Goal: Task Accomplishment & Management: Use online tool/utility

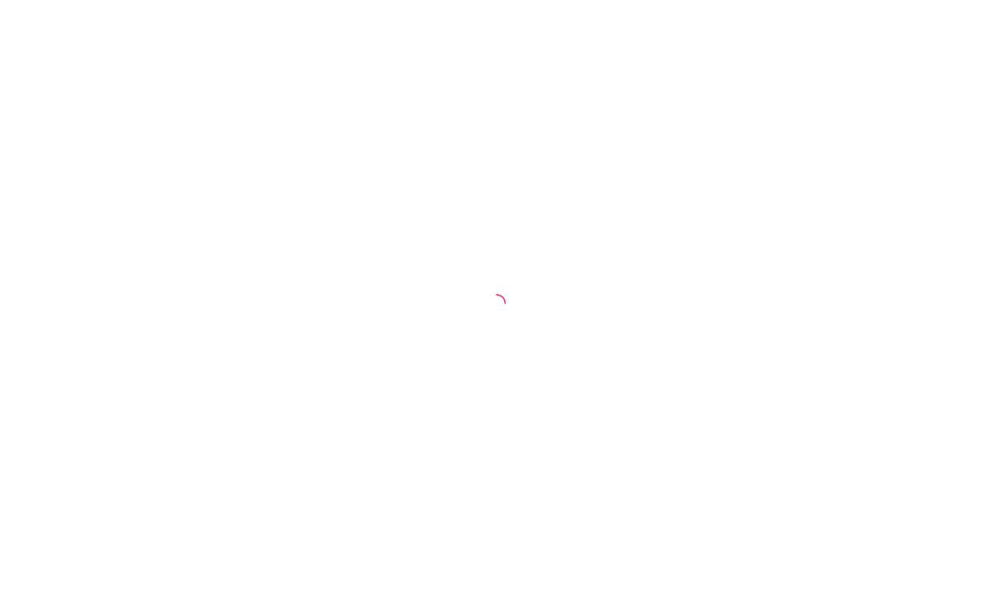
select select "30"
select select "HIGHEST_TOTAL_SPENT_WITH_ORDERS"
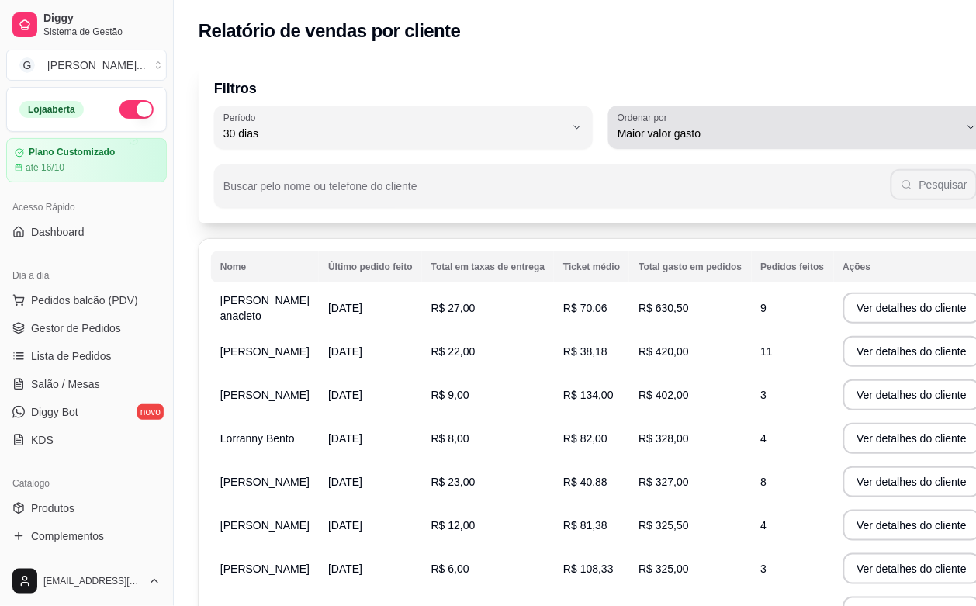
click at [815, 137] on span "Maior valor gasto" at bounding box center [788, 134] width 341 height 16
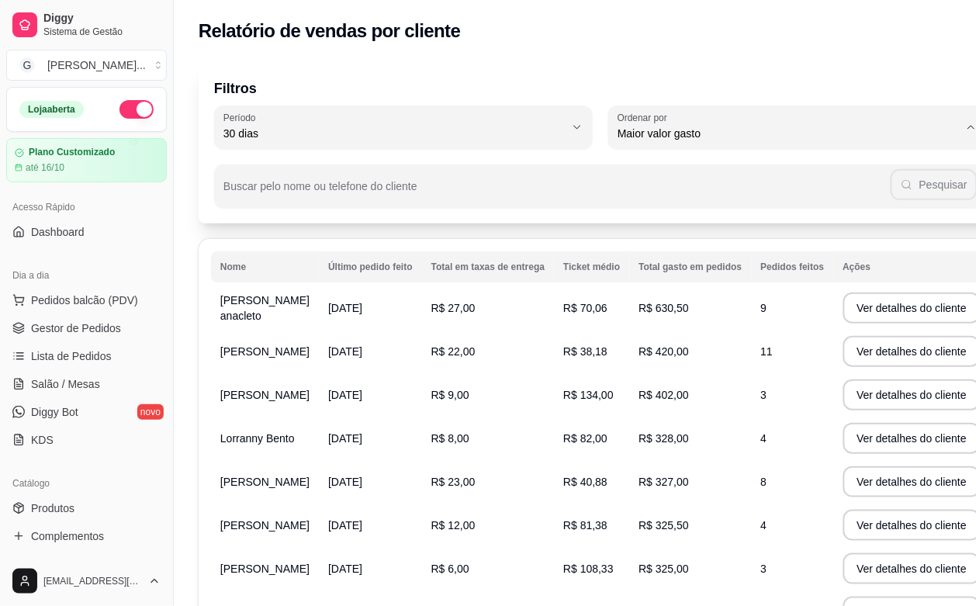
click at [933, 55] on div "Filtros 30 Período Hoje Ontem 7 dias 15 dias 30 dias 45 dias 60 dias Período 30…" at bounding box center [601, 423] width 854 height 740
drag, startPoint x: 296, startPoint y: 29, endPoint x: 432, endPoint y: 26, distance: 136.6
click at [432, 26] on h2 "Relatório de vendas por cliente" at bounding box center [330, 31] width 262 height 25
click at [444, 27] on h2 "Relatório de vendas por cliente" at bounding box center [330, 31] width 262 height 25
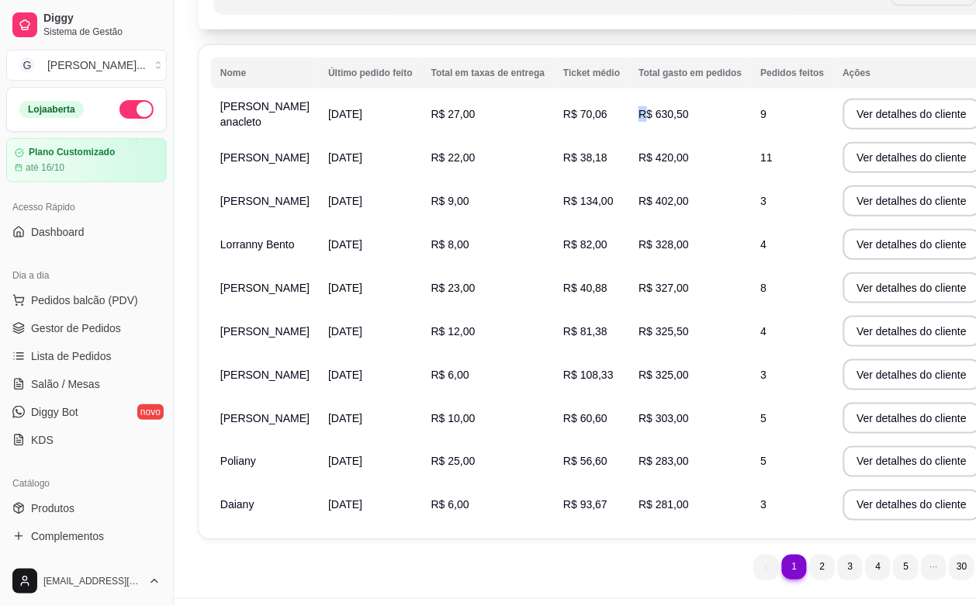
drag, startPoint x: 607, startPoint y: 126, endPoint x: 641, endPoint y: 129, distance: 34.3
click at [641, 129] on td "R$ 630,50" at bounding box center [690, 113] width 122 height 43
drag, startPoint x: 237, startPoint y: 103, endPoint x: 662, endPoint y: 120, distance: 424.8
click at [662, 120] on tr "[PERSON_NAME] anacleto [DATE] R$ 27,00 R$ 70,06 R$ 630,50 9 Ver detalhes do cli…" at bounding box center [600, 113] width 779 height 43
drag, startPoint x: 633, startPoint y: 121, endPoint x: 644, endPoint y: 124, distance: 11.3
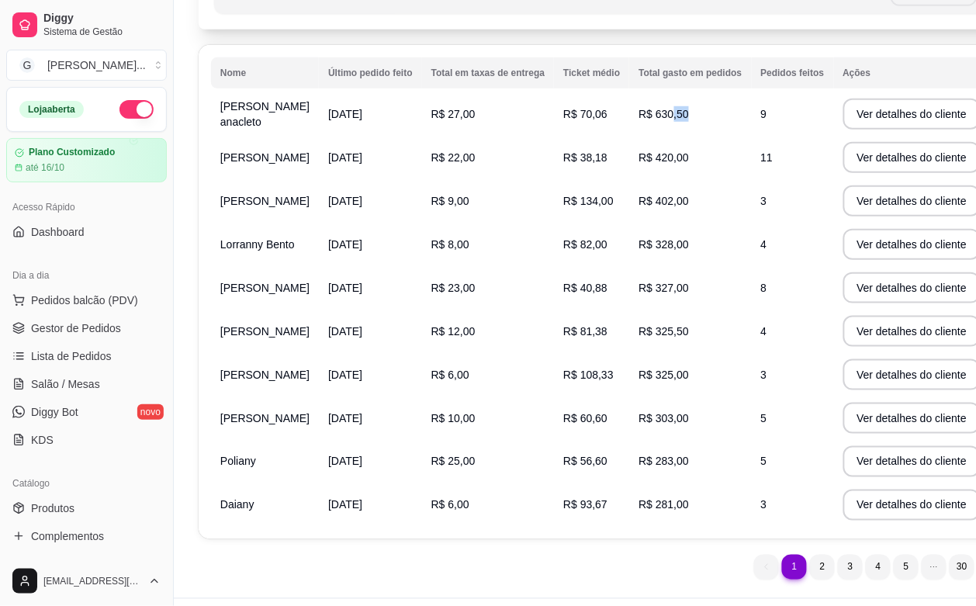
click at [644, 120] on span "R$ 630,50" at bounding box center [664, 114] width 50 height 12
drag, startPoint x: 625, startPoint y: 168, endPoint x: 677, endPoint y: 177, distance: 51.9
click at [677, 177] on td "R$ 420,00" at bounding box center [690, 157] width 122 height 43
drag, startPoint x: 584, startPoint y: 216, endPoint x: 653, endPoint y: 219, distance: 69.1
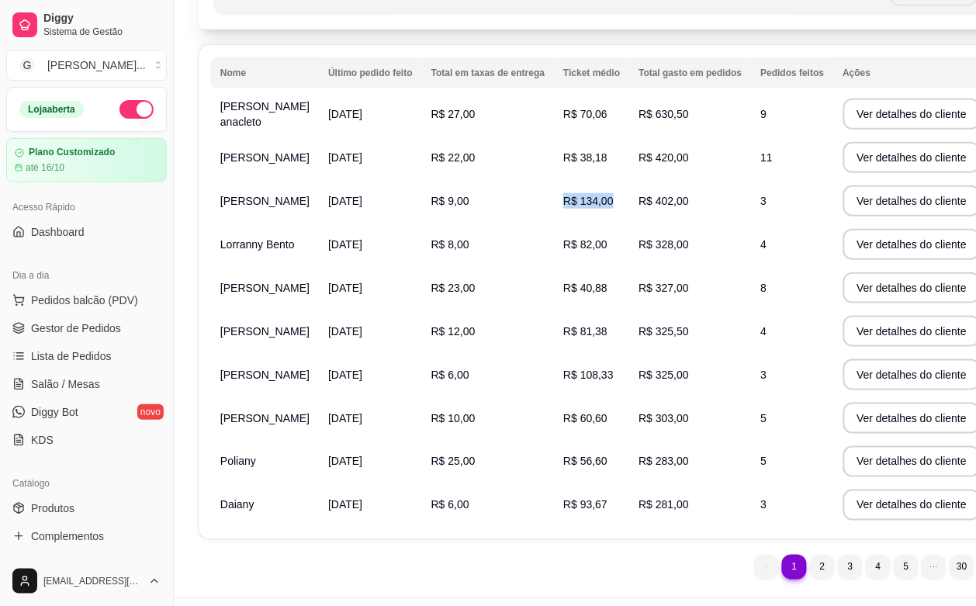
click at [653, 219] on tr "[PERSON_NAME] [DATE] R$ 9,00 R$ 134,00 R$ 402,00 3 Ver detalhes do cliente" at bounding box center [600, 200] width 779 height 43
drag, startPoint x: 657, startPoint y: 261, endPoint x: 707, endPoint y: 261, distance: 50.4
click at [707, 261] on tr "Lorranny Bento [DATE] R$ 8,00 R$ 82,00 R$ 328,00 4 Ver detalhes do cliente" at bounding box center [600, 244] width 779 height 43
drag, startPoint x: 598, startPoint y: 300, endPoint x: 629, endPoint y: 307, distance: 31.8
click at [629, 307] on td "R$ 327,00" at bounding box center [690, 287] width 122 height 43
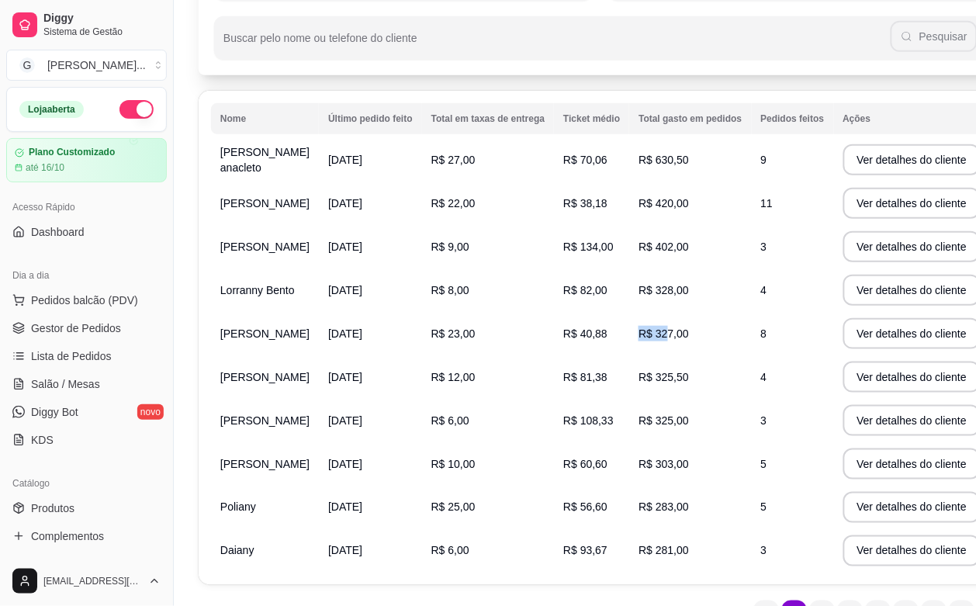
scroll to position [51, 0]
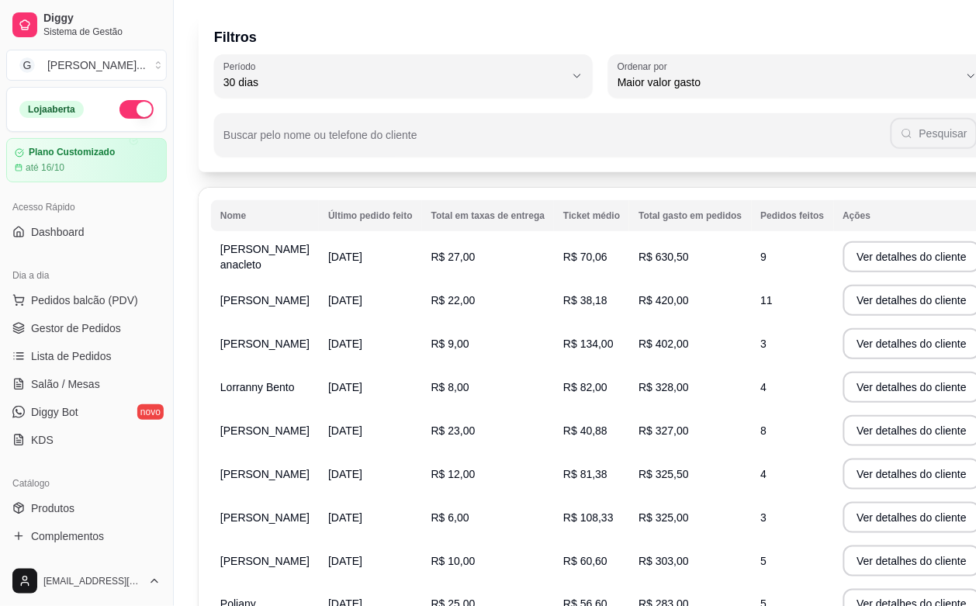
click at [229, 270] on span "[PERSON_NAME] anacleto" at bounding box center [264, 257] width 89 height 28
click at [906, 265] on button "Ver detalhes do cliente" at bounding box center [913, 256] width 138 height 31
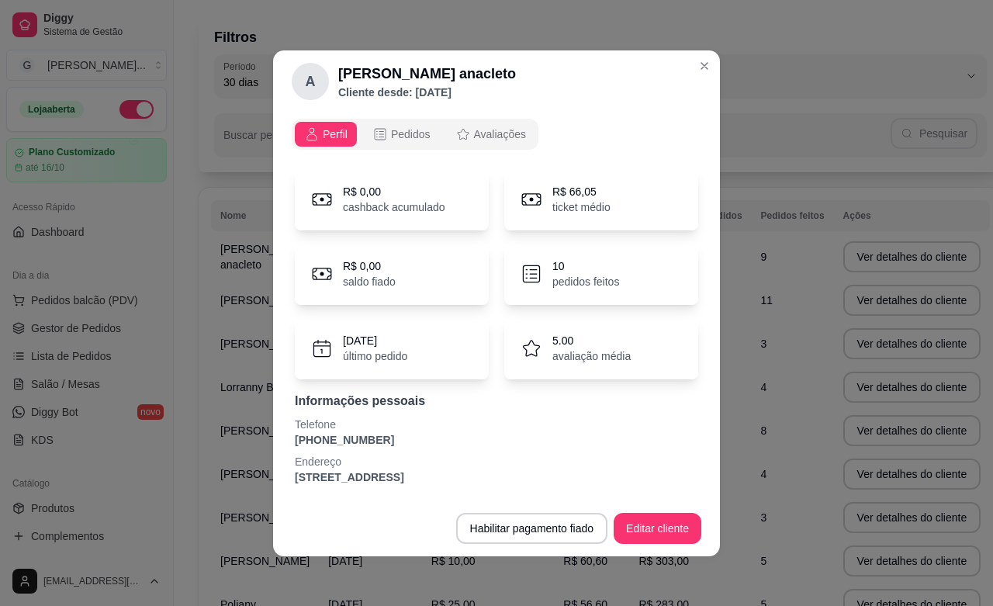
drag, startPoint x: 335, startPoint y: 470, endPoint x: 490, endPoint y: 477, distance: 154.6
click at [490, 477] on p "[STREET_ADDRESS]" at bounding box center [497, 477] width 404 height 16
drag, startPoint x: 559, startPoint y: 343, endPoint x: 607, endPoint y: 354, distance: 49.3
click at [607, 354] on div "5.00 avaliação média" at bounding box center [592, 348] width 78 height 31
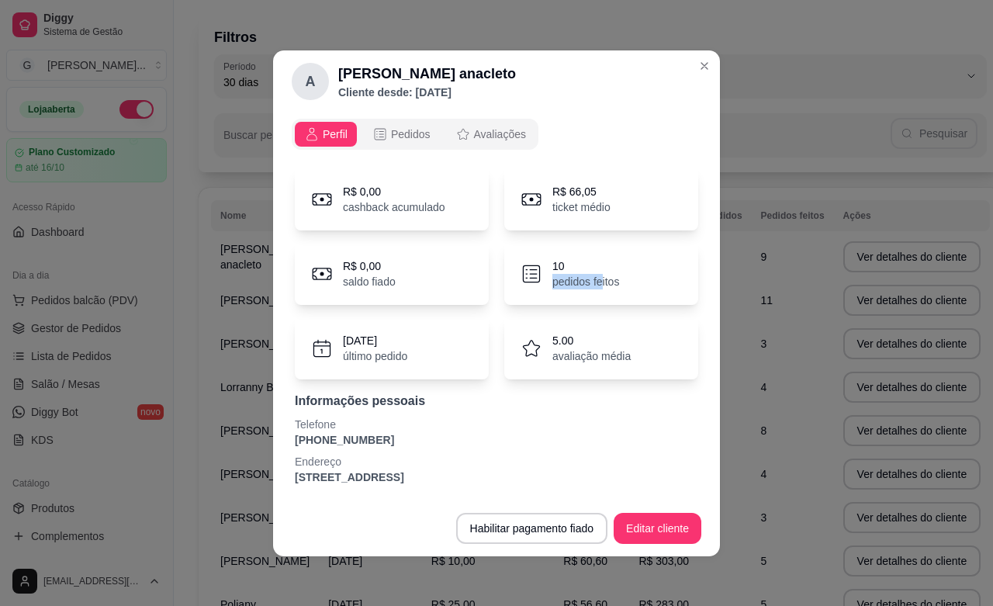
drag, startPoint x: 565, startPoint y: 269, endPoint x: 603, endPoint y: 280, distance: 39.5
click at [603, 280] on div "10 pedidos feitos" at bounding box center [586, 273] width 67 height 31
drag, startPoint x: 556, startPoint y: 179, endPoint x: 587, endPoint y: 190, distance: 32.9
click at [587, 190] on div "R$ 66,05 ticket médio" at bounding box center [601, 199] width 194 height 62
click at [490, 192] on div "R$ 0,00 cashback acumulado R$ 66,05 ticket médio" at bounding box center [497, 199] width 404 height 62
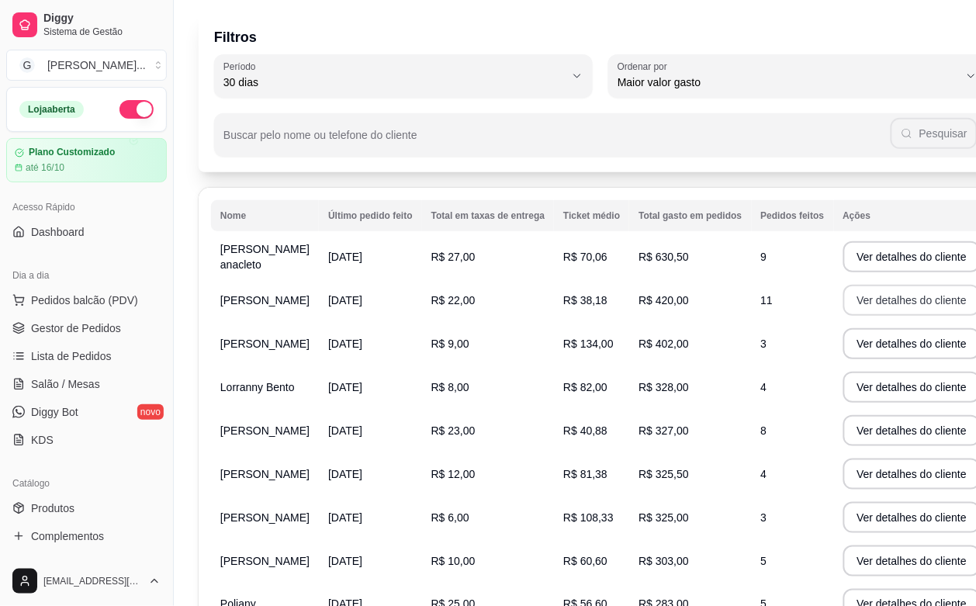
click at [844, 311] on button "Ver detalhes do cliente" at bounding box center [913, 300] width 138 height 31
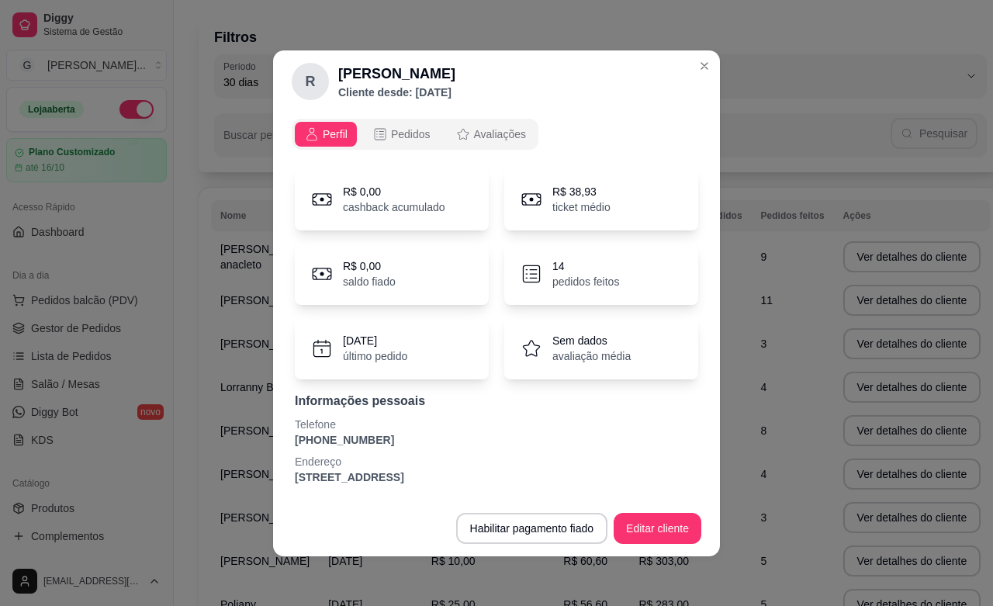
drag, startPoint x: 477, startPoint y: 479, endPoint x: 459, endPoint y: 451, distance: 33.6
click at [456, 464] on div "Endereço [STREET_ADDRESS]" at bounding box center [497, 469] width 404 height 31
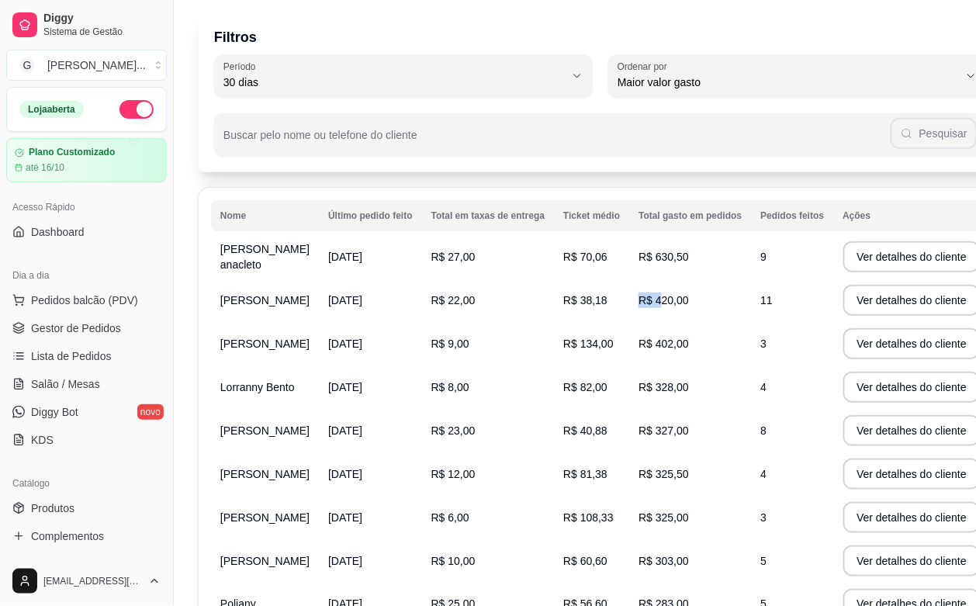
drag, startPoint x: 619, startPoint y: 309, endPoint x: 648, endPoint y: 313, distance: 29.0
click at [648, 313] on td "R$ 420,00" at bounding box center [690, 300] width 122 height 43
click at [639, 307] on span "R$ 420,00" at bounding box center [664, 300] width 50 height 12
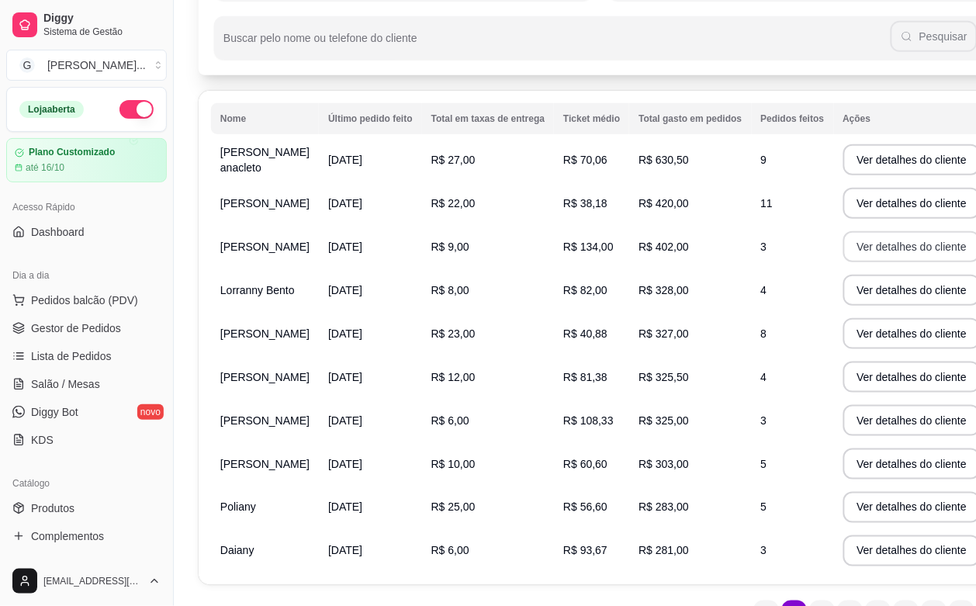
click at [877, 256] on button "Ver detalhes do cliente" at bounding box center [913, 246] width 138 height 31
click at [883, 299] on button "Ver detalhes do cliente" at bounding box center [913, 290] width 138 height 31
click at [867, 348] on button "Ver detalhes do cliente" at bounding box center [911, 334] width 133 height 30
drag, startPoint x: 222, startPoint y: 207, endPoint x: 273, endPoint y: 212, distance: 51.4
click at [273, 212] on td "[PERSON_NAME]" at bounding box center [265, 203] width 108 height 43
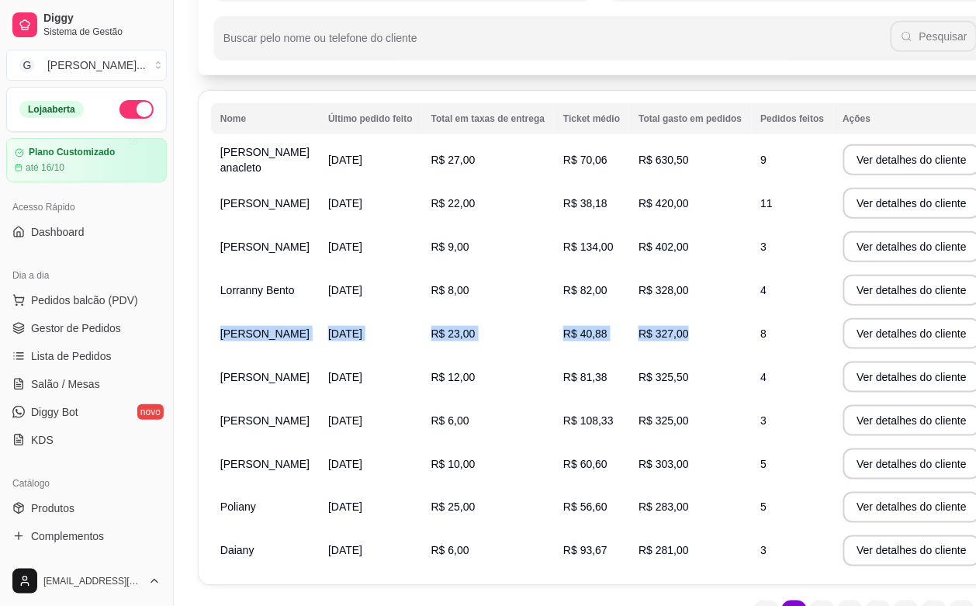
drag, startPoint x: 221, startPoint y: 347, endPoint x: 709, endPoint y: 353, distance: 487.4
click at [709, 353] on tr "[PERSON_NAME] [DATE] R$ 23,00 R$ 40,88 R$ 327,00 8 Ver detalhes do cliente" at bounding box center [600, 333] width 779 height 43
click at [554, 355] on td "R$ 40,88" at bounding box center [591, 333] width 75 height 43
click at [631, 334] on td "R$ 327,00" at bounding box center [690, 333] width 122 height 43
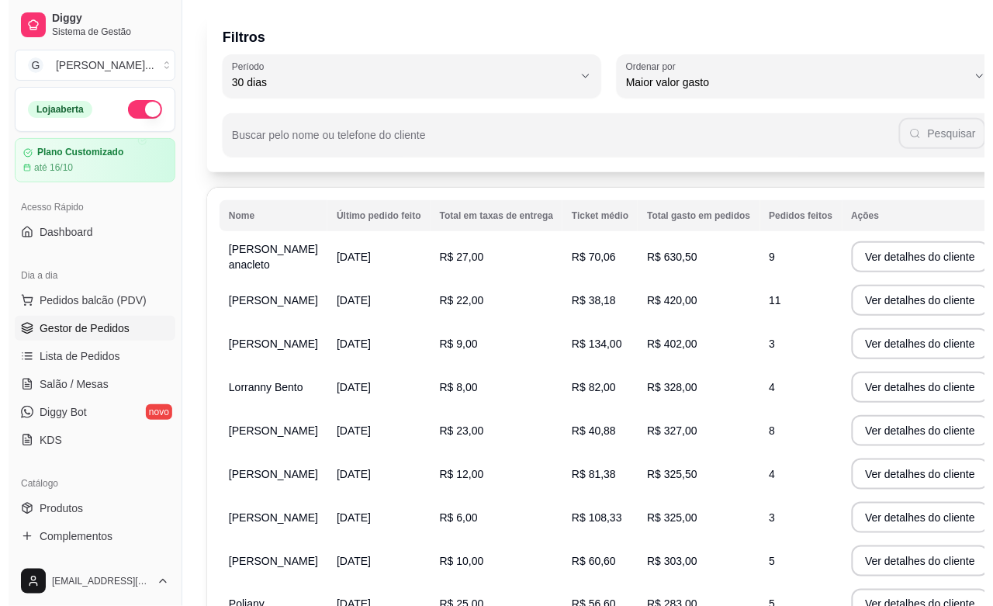
scroll to position [0, 0]
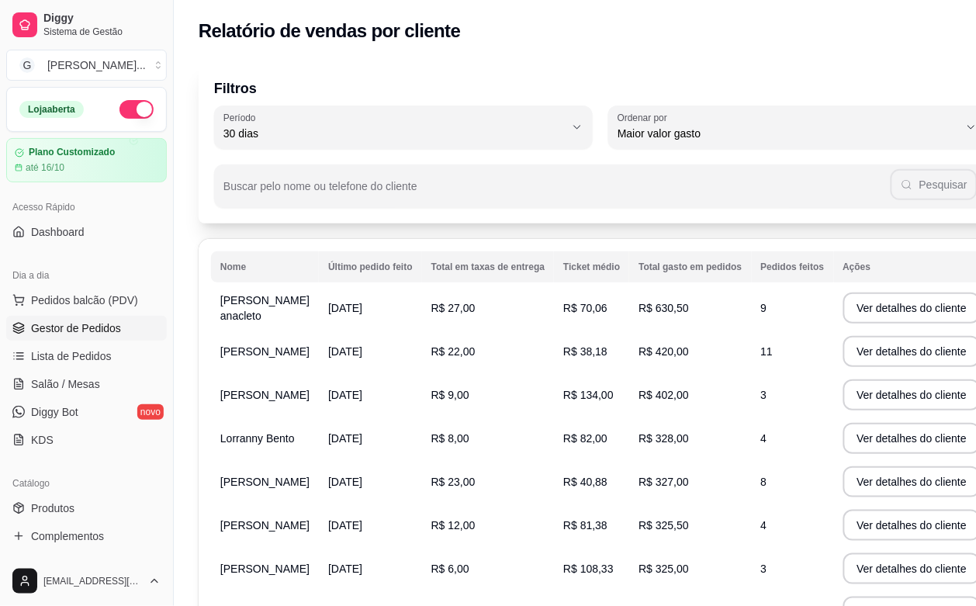
click at [106, 327] on span "Gestor de Pedidos" at bounding box center [76, 328] width 90 height 16
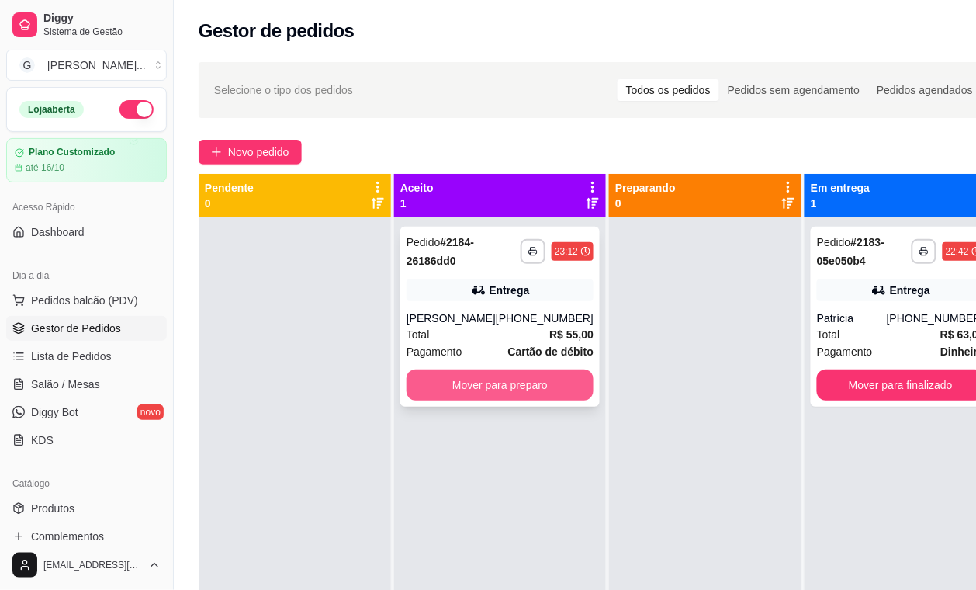
click at [529, 400] on button "Mover para preparo" at bounding box center [500, 384] width 187 height 31
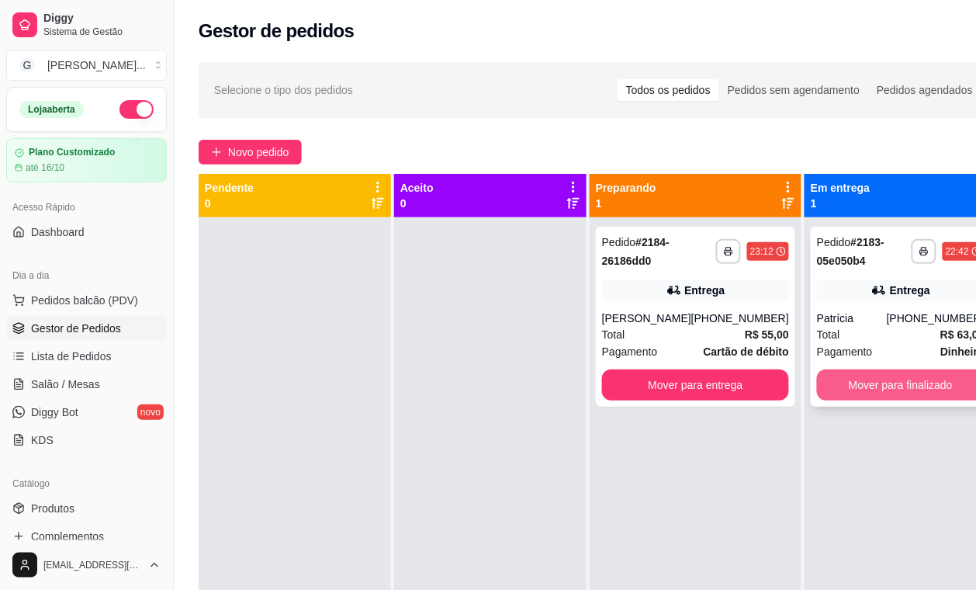
click at [893, 381] on button "Mover para finalizado" at bounding box center [901, 384] width 168 height 31
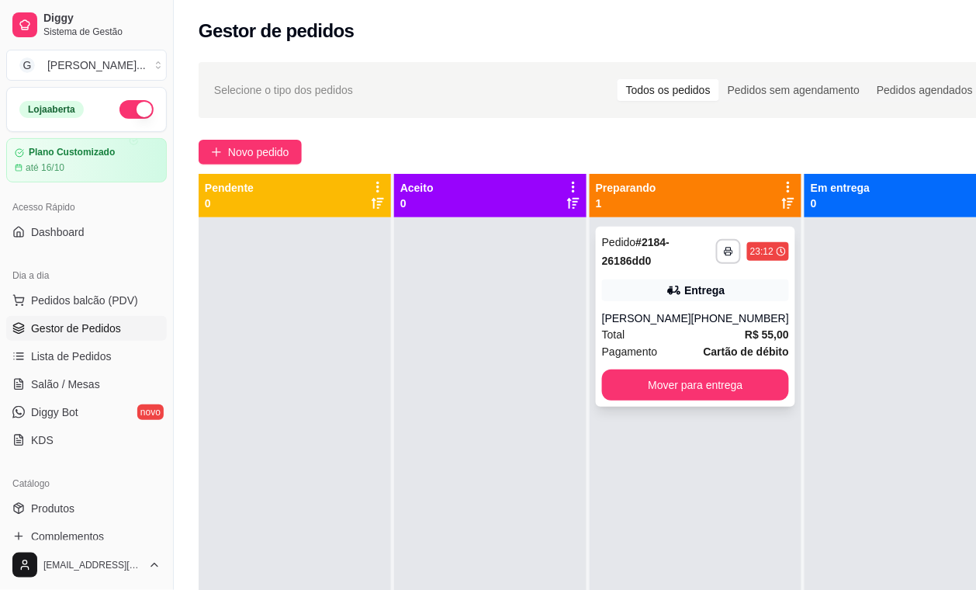
click at [738, 315] on div "[PHONE_NUMBER]" at bounding box center [740, 318] width 98 height 16
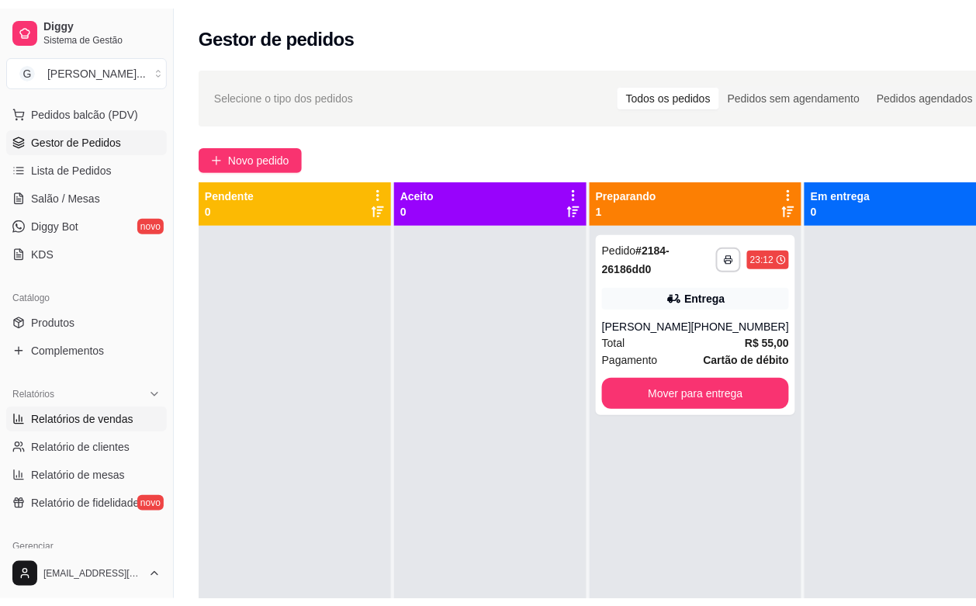
scroll to position [291, 0]
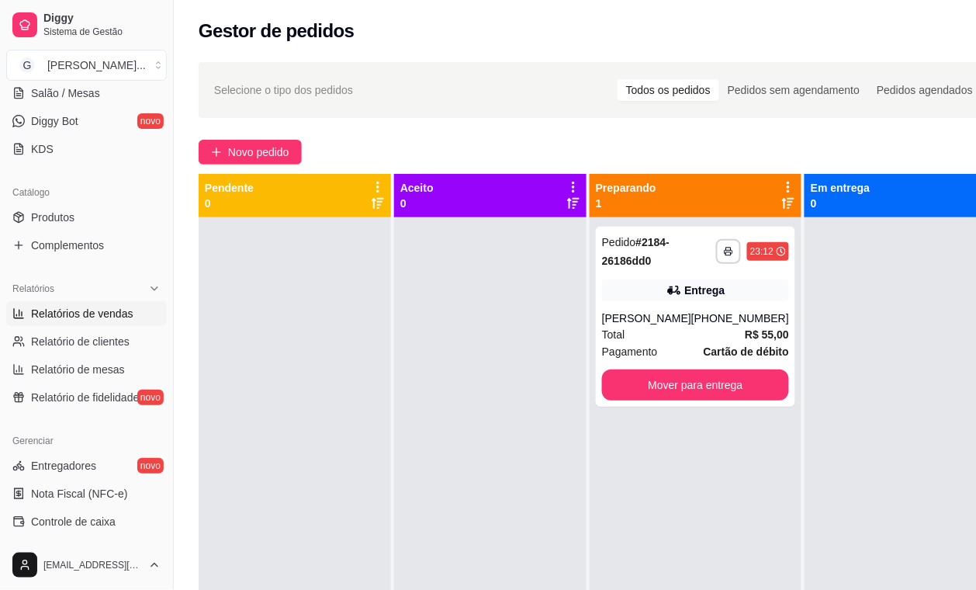
click at [103, 320] on span "Relatórios de vendas" at bounding box center [82, 314] width 102 height 16
select select "ALL"
select select "0"
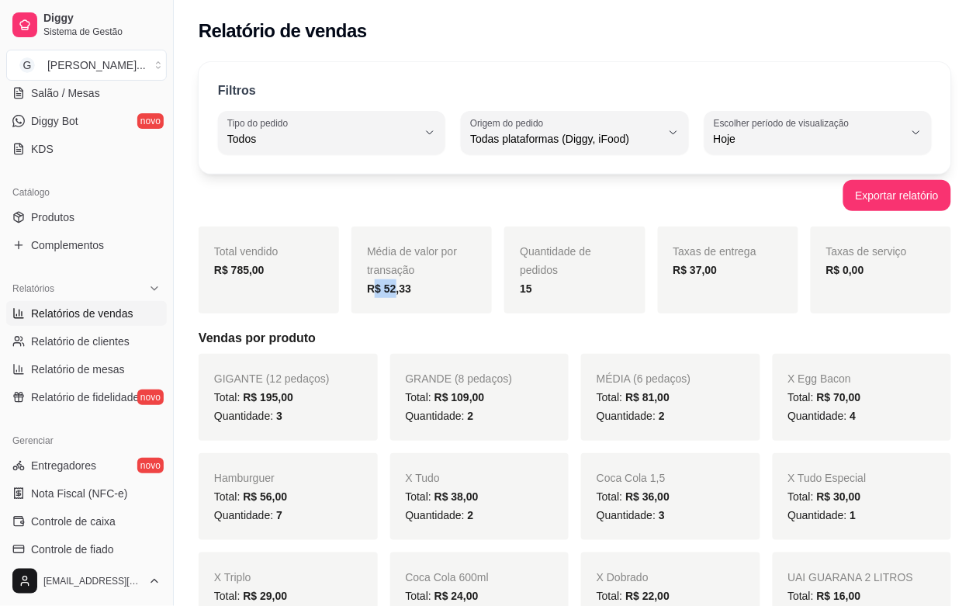
drag, startPoint x: 372, startPoint y: 285, endPoint x: 393, endPoint y: 284, distance: 21.0
click at [393, 284] on strong "R$ 52,33" at bounding box center [389, 288] width 44 height 12
drag, startPoint x: 532, startPoint y: 291, endPoint x: 615, endPoint y: 292, distance: 83.0
click at [615, 292] on div "15" at bounding box center [574, 288] width 109 height 19
drag, startPoint x: 700, startPoint y: 266, endPoint x: 773, endPoint y: 272, distance: 73.2
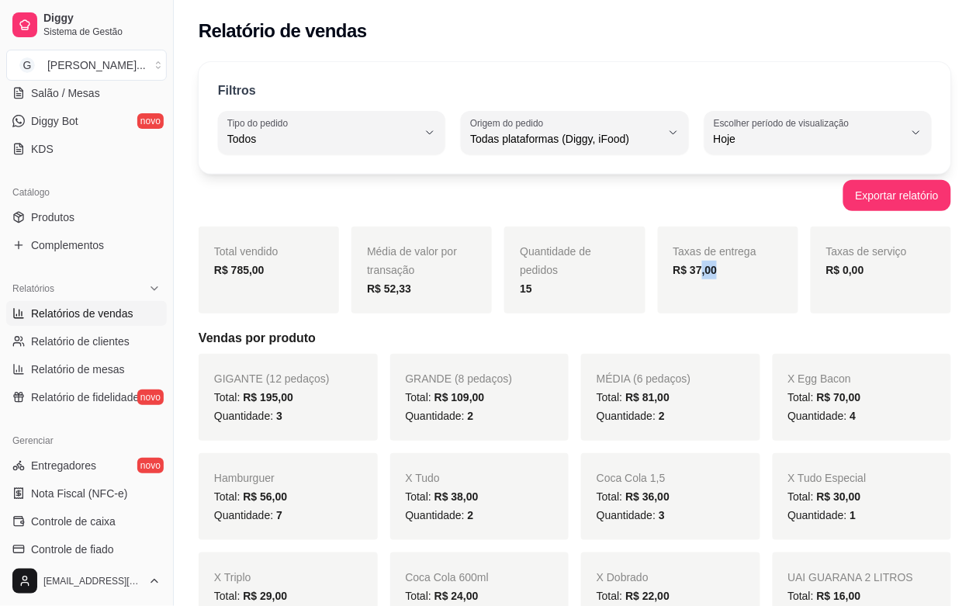
click at [761, 272] on div "R$ 37,00" at bounding box center [728, 270] width 109 height 19
drag, startPoint x: 838, startPoint y: 272, endPoint x: 871, endPoint y: 276, distance: 33.6
click at [871, 276] on div "R$ 0,00" at bounding box center [880, 270] width 109 height 19
click at [809, 345] on h5 "Vendas por produto" at bounding box center [575, 338] width 753 height 19
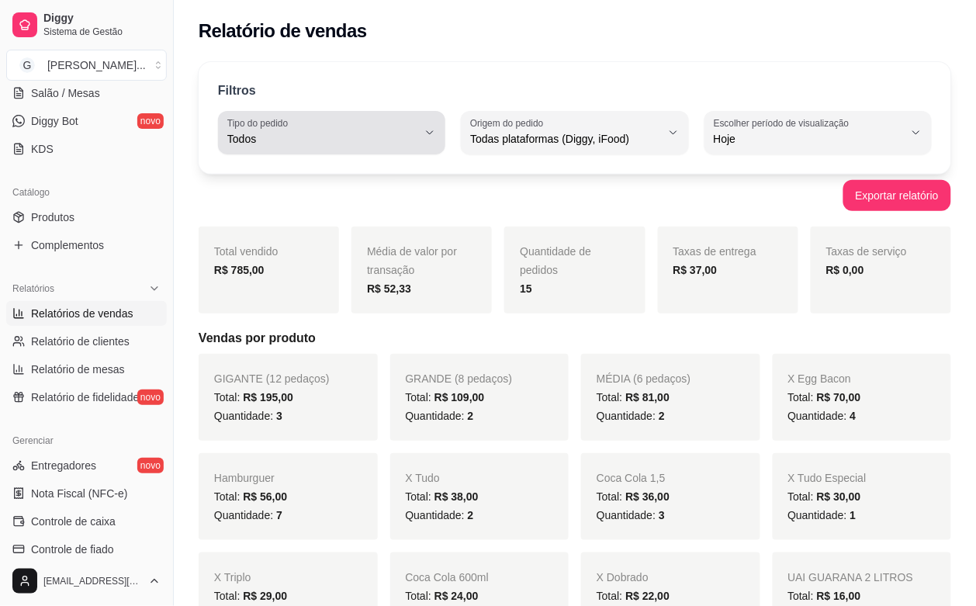
click at [428, 122] on button "Tipo do pedido Todos" at bounding box center [331, 132] width 227 height 43
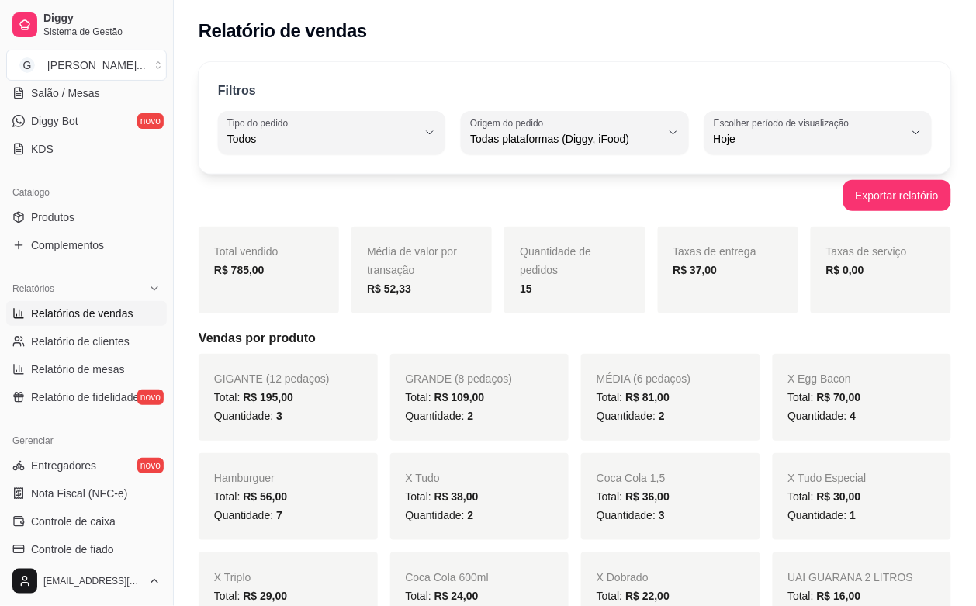
click at [603, 195] on div "Exportar relatório" at bounding box center [575, 195] width 753 height 31
drag, startPoint x: 223, startPoint y: 269, endPoint x: 286, endPoint y: 272, distance: 63.0
click at [276, 272] on div "R$ 785,00" at bounding box center [268, 270] width 109 height 19
click at [348, 265] on div "Total vendido R$ 785,00 Média de valor por transação R$ 52,33 Quantidade de ped…" at bounding box center [575, 270] width 753 height 87
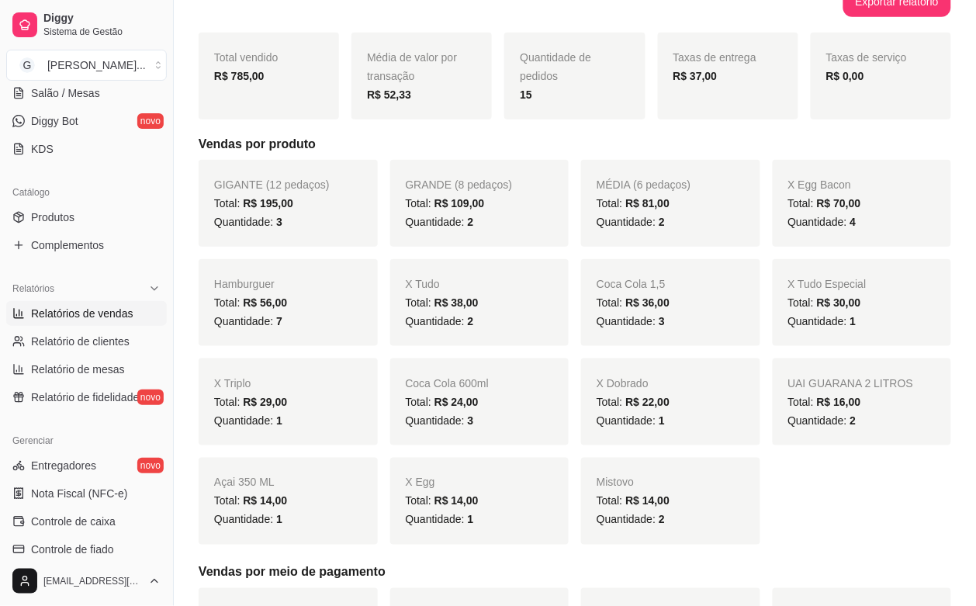
scroll to position [388, 0]
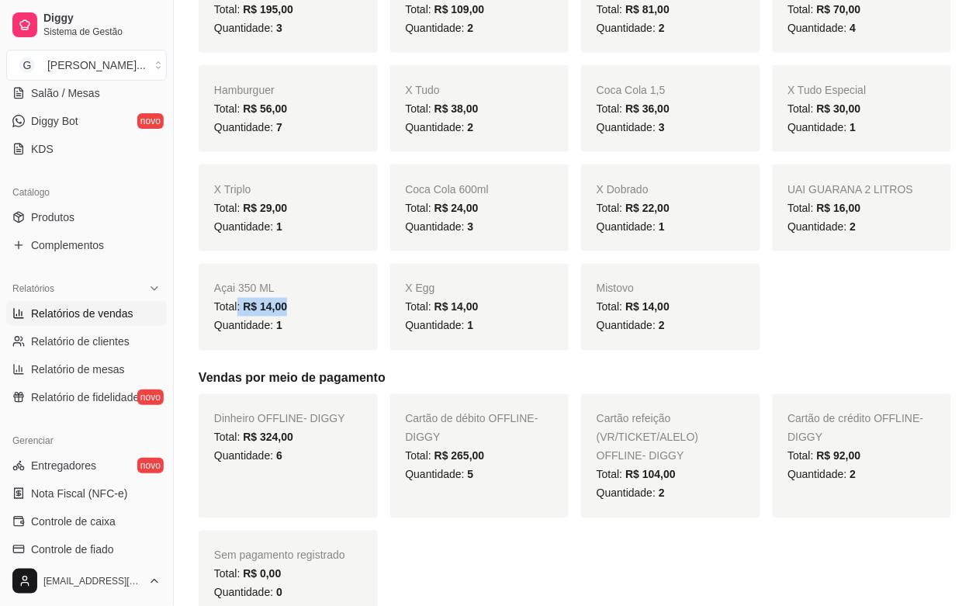
drag, startPoint x: 238, startPoint y: 307, endPoint x: 452, endPoint y: 318, distance: 214.5
click at [439, 318] on div "GIGANTE (12 pedaços) Total: R$ 195,00 Quantidade: 3 GRANDE (8 pedaços) Total: R…" at bounding box center [575, 158] width 753 height 385
drag, startPoint x: 676, startPoint y: 315, endPoint x: 778, endPoint y: 322, distance: 102.7
click at [767, 322] on div "GIGANTE (12 pedaços) Total: R$ 195,00 Quantidade: 3 GRANDE (8 pedaços) Total: R…" at bounding box center [575, 158] width 753 height 385
click at [825, 327] on div "GIGANTE (12 pedaços) Total: R$ 195,00 Quantidade: 3 GRANDE (8 pedaços) Total: R…" at bounding box center [575, 158] width 753 height 385
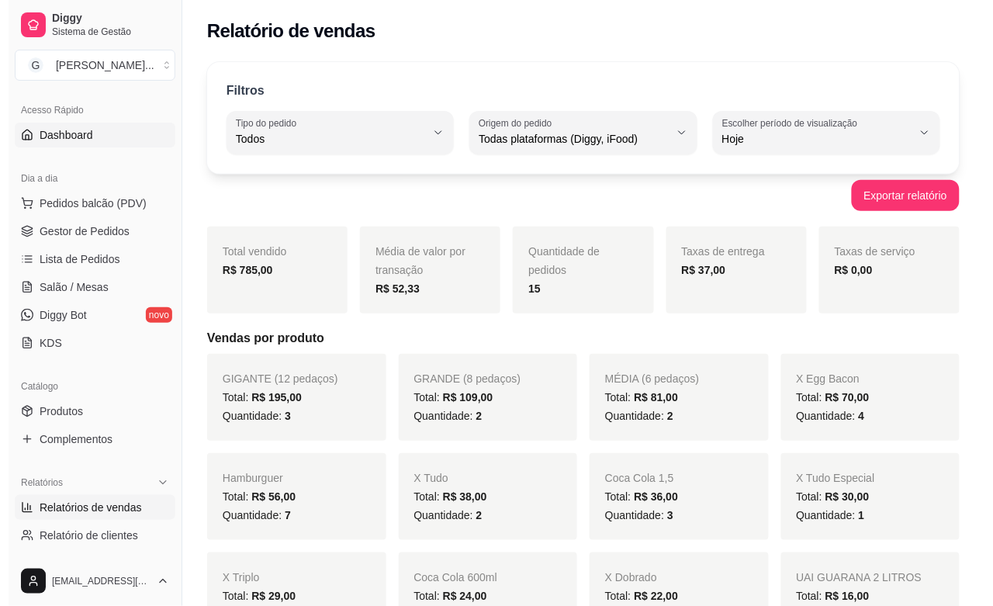
scroll to position [0, 0]
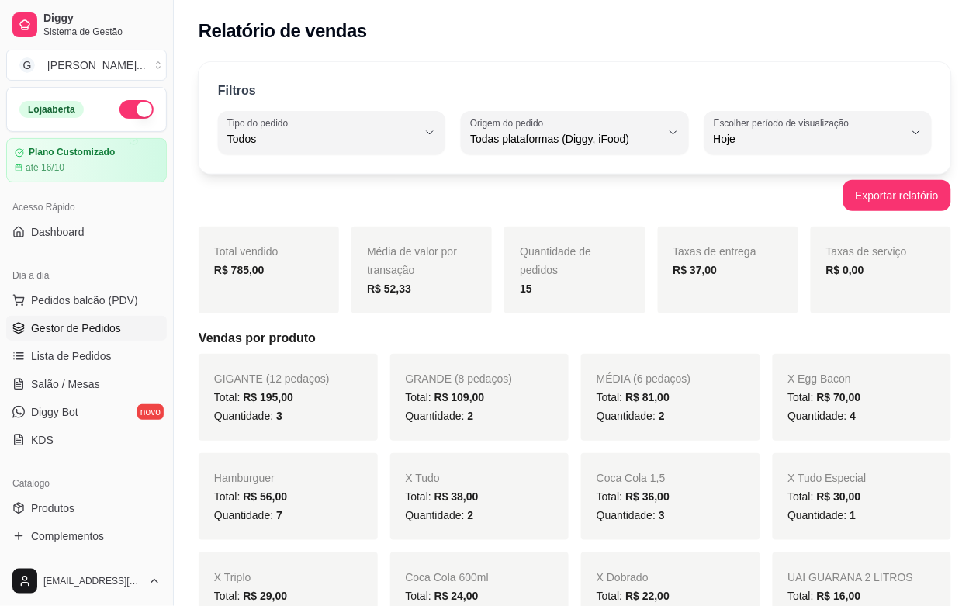
click at [102, 327] on span "Gestor de Pedidos" at bounding box center [76, 328] width 90 height 16
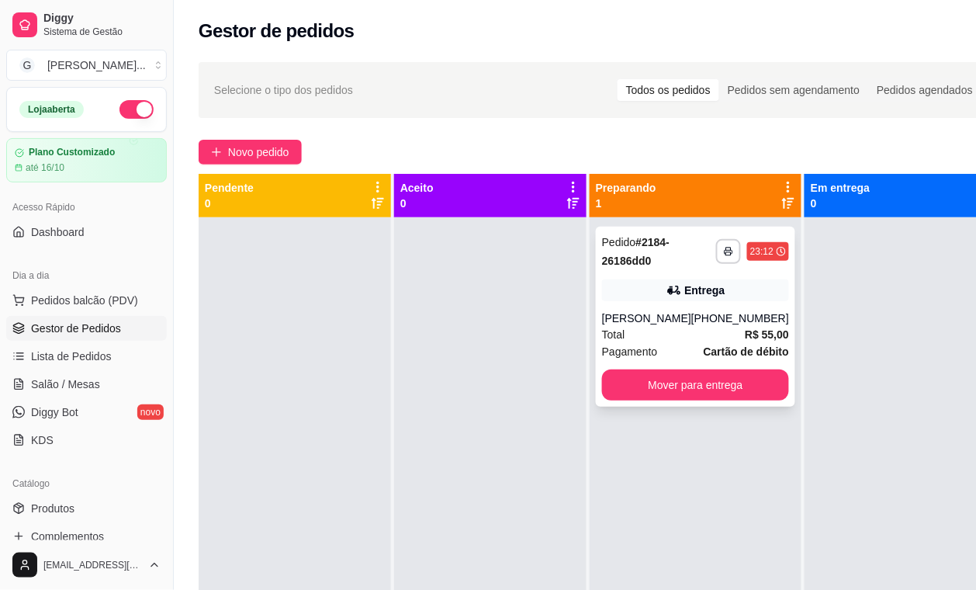
click at [724, 326] on div "[PHONE_NUMBER]" at bounding box center [740, 318] width 98 height 16
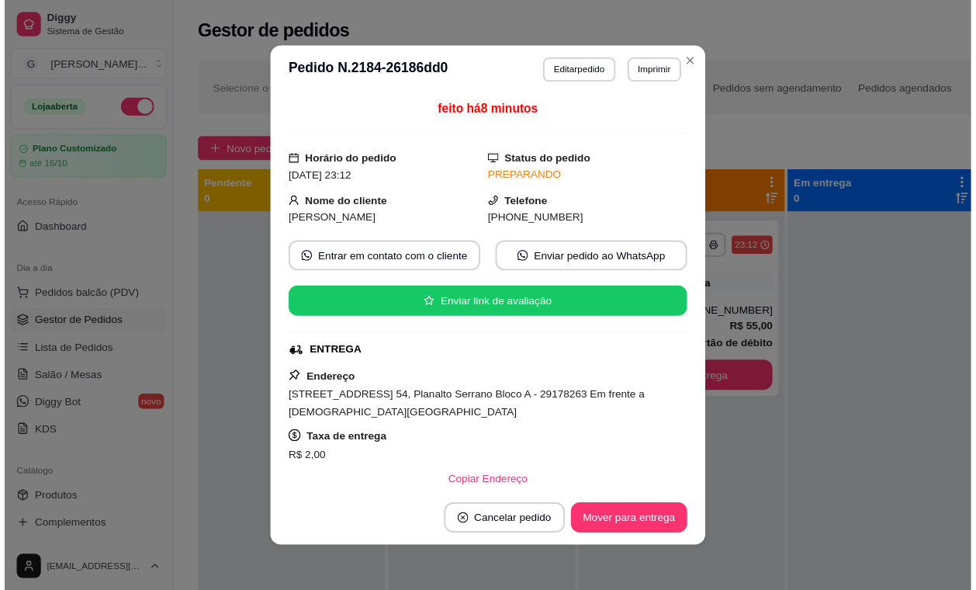
scroll to position [97, 0]
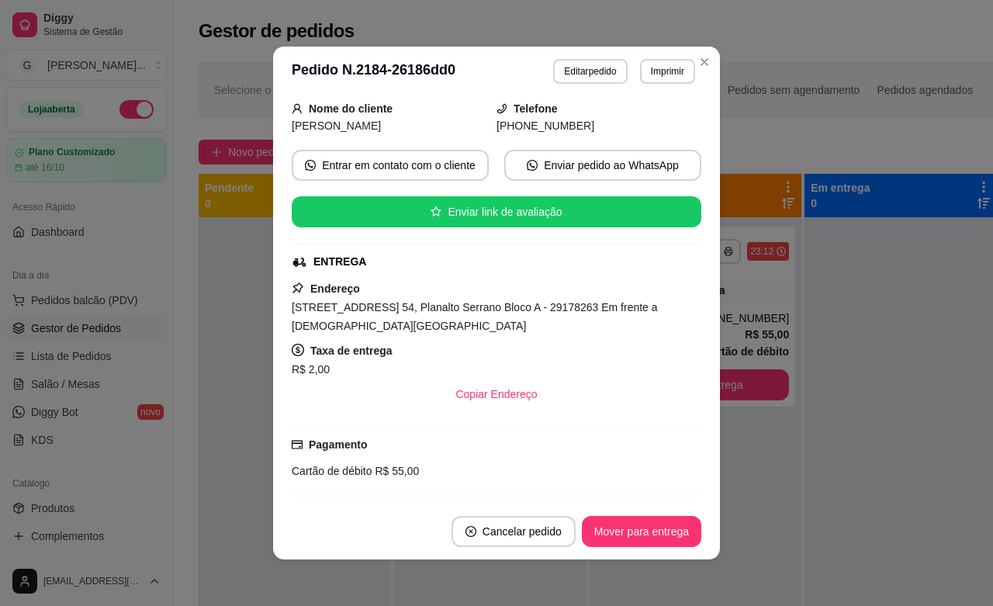
click at [528, 324] on div "[STREET_ADDRESS] 54, Planalto Serrano Bloco A - 29178263 Em frente a [DEMOGRAPH…" at bounding box center [497, 316] width 410 height 37
drag, startPoint x: 583, startPoint y: 318, endPoint x: 629, endPoint y: 319, distance: 45.8
click at [617, 318] on div "[STREET_ADDRESS] 54, Planalto Serrano Bloco A - 29178263 Em frente a [DEMOGRAPH…" at bounding box center [497, 316] width 410 height 37
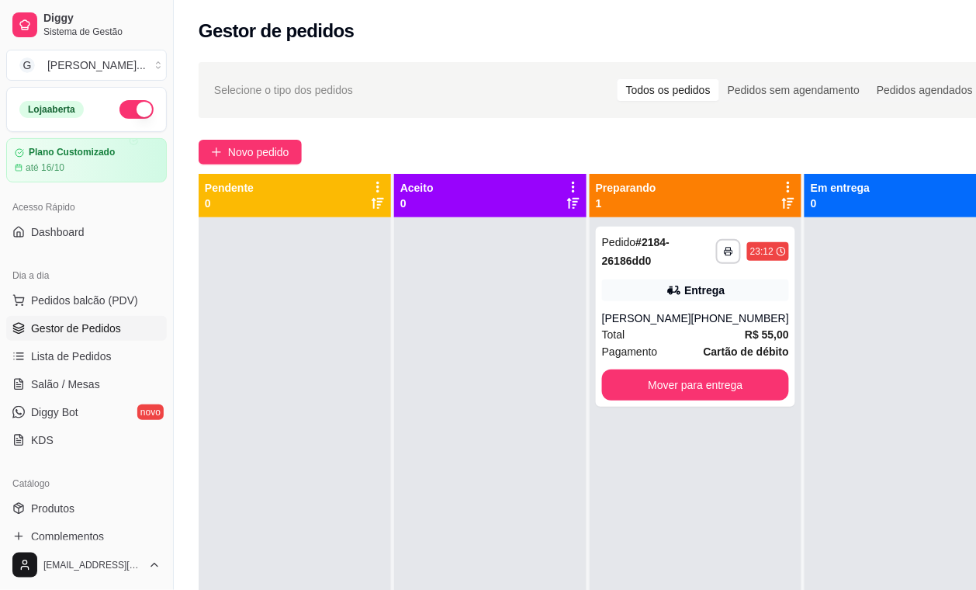
click at [749, 544] on div "**********" at bounding box center [696, 512] width 212 height 590
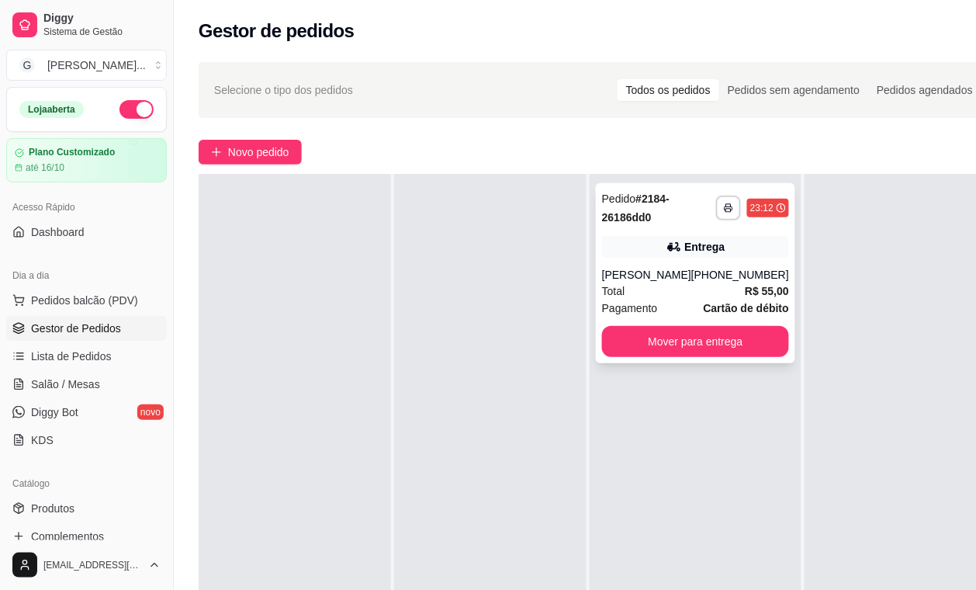
scroll to position [0, 0]
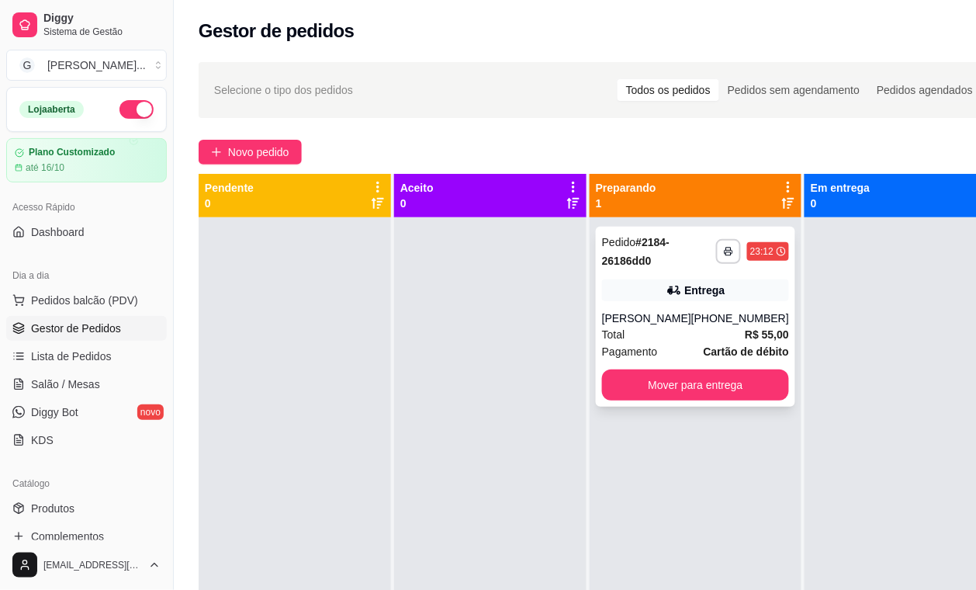
click at [699, 389] on button "Mover para entrega" at bounding box center [695, 384] width 187 height 31
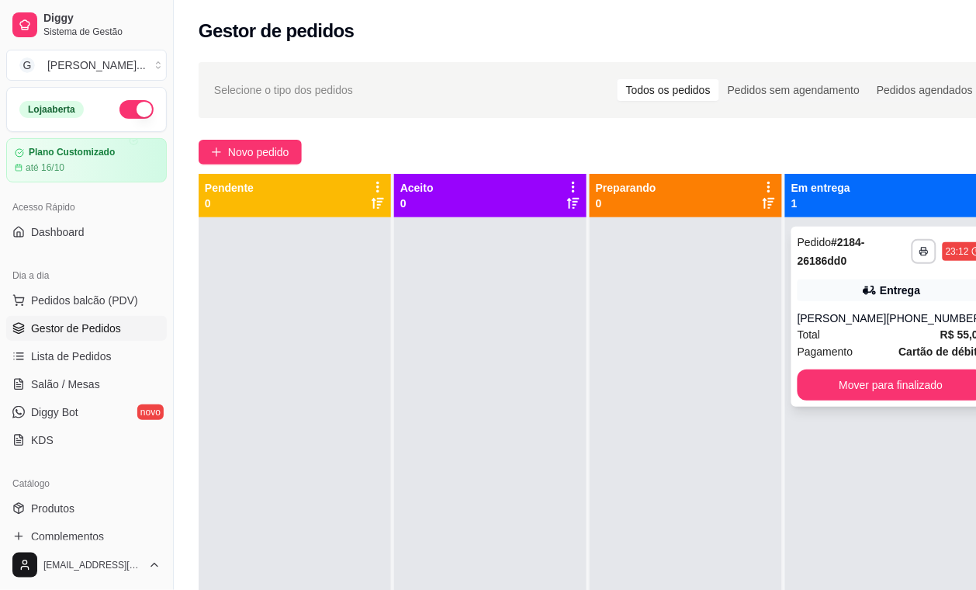
click at [871, 305] on div "**********" at bounding box center [891, 317] width 199 height 180
click at [840, 326] on div "[PERSON_NAME]" at bounding box center [842, 318] width 89 height 16
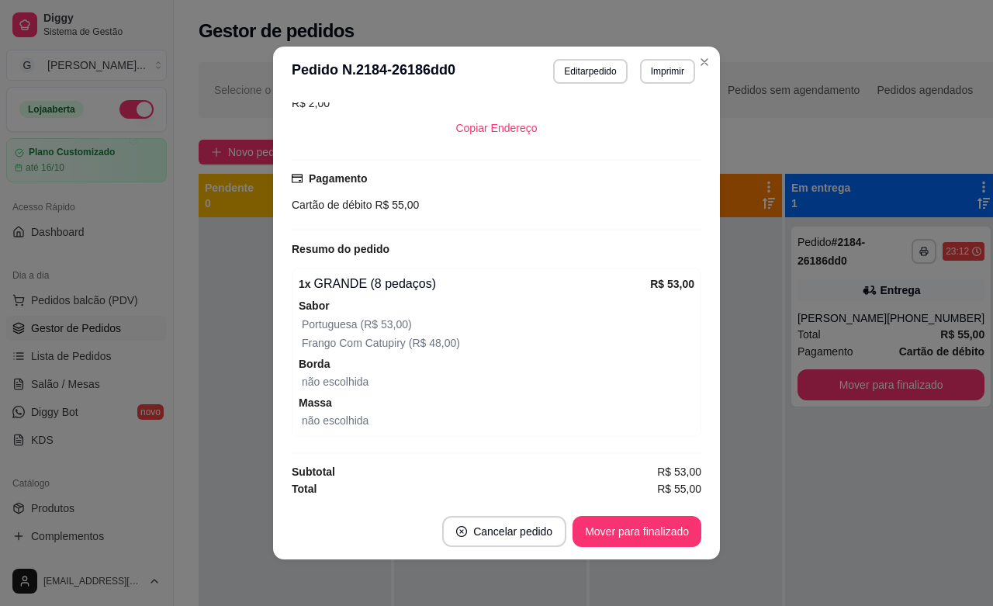
scroll to position [2, 0]
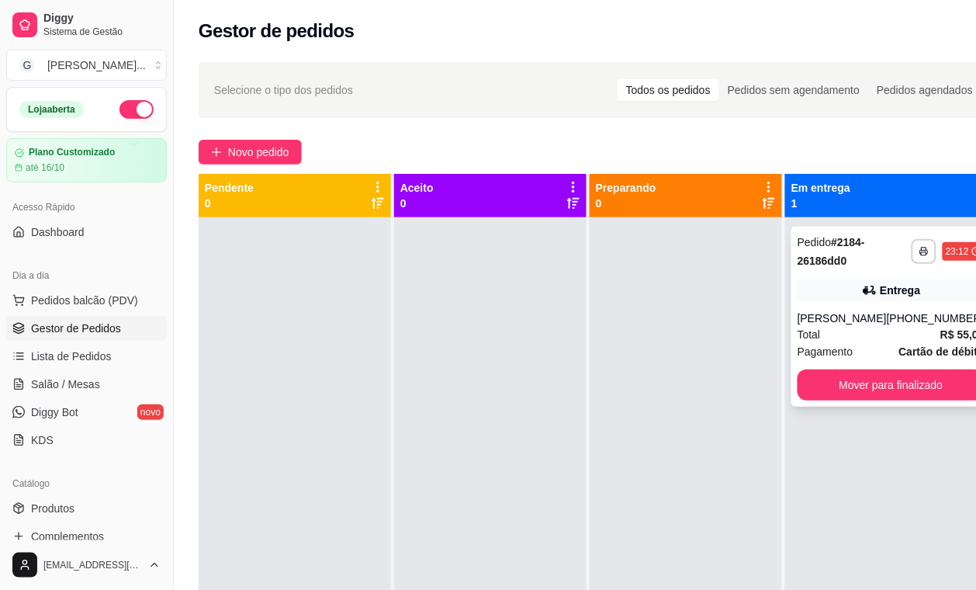
click at [945, 295] on div "Entrega" at bounding box center [891, 290] width 187 height 22
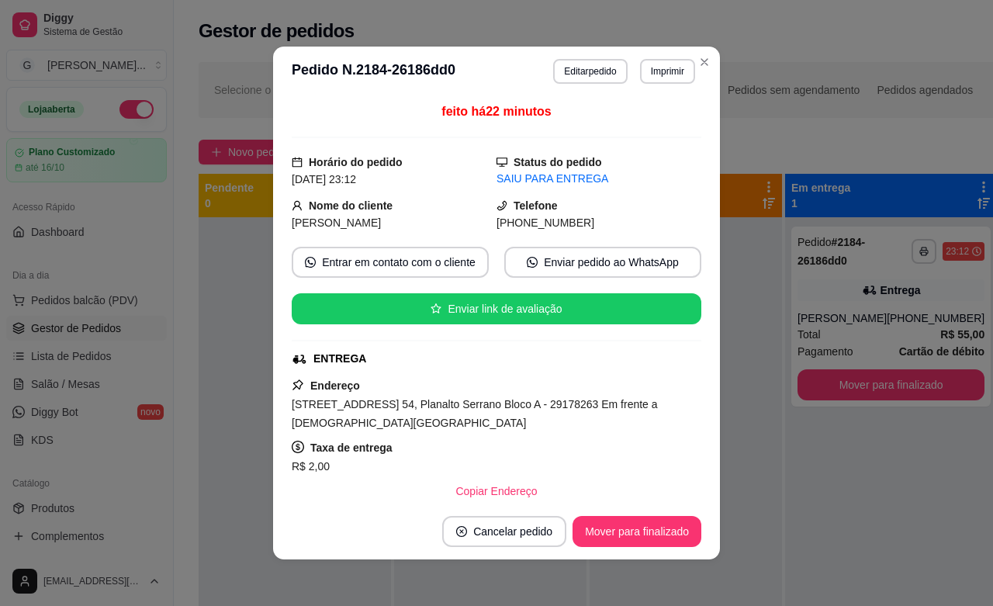
scroll to position [371, 0]
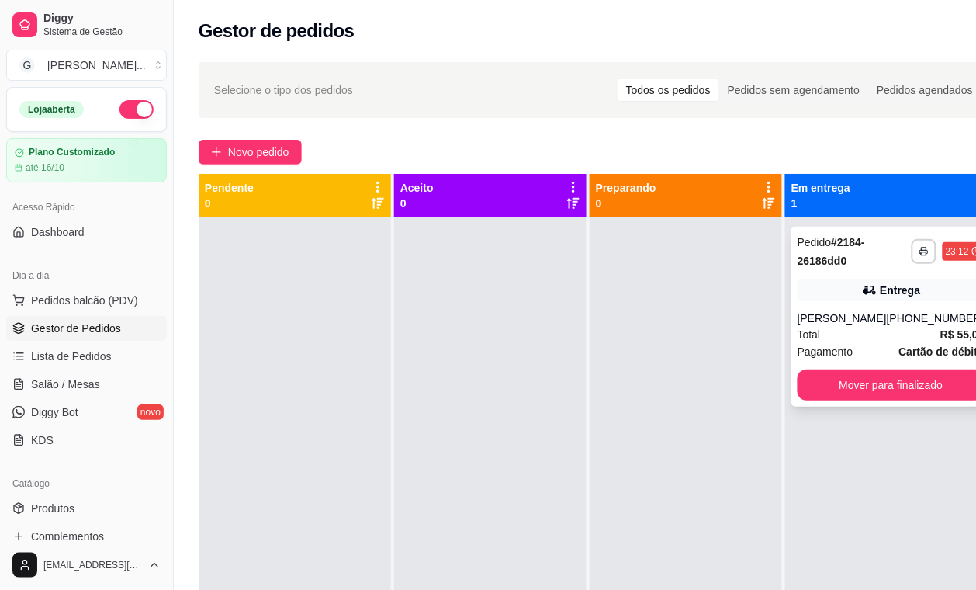
click at [921, 319] on div "[PHONE_NUMBER]" at bounding box center [936, 318] width 98 height 16
click at [900, 326] on div "[PHONE_NUMBER]" at bounding box center [936, 318] width 98 height 16
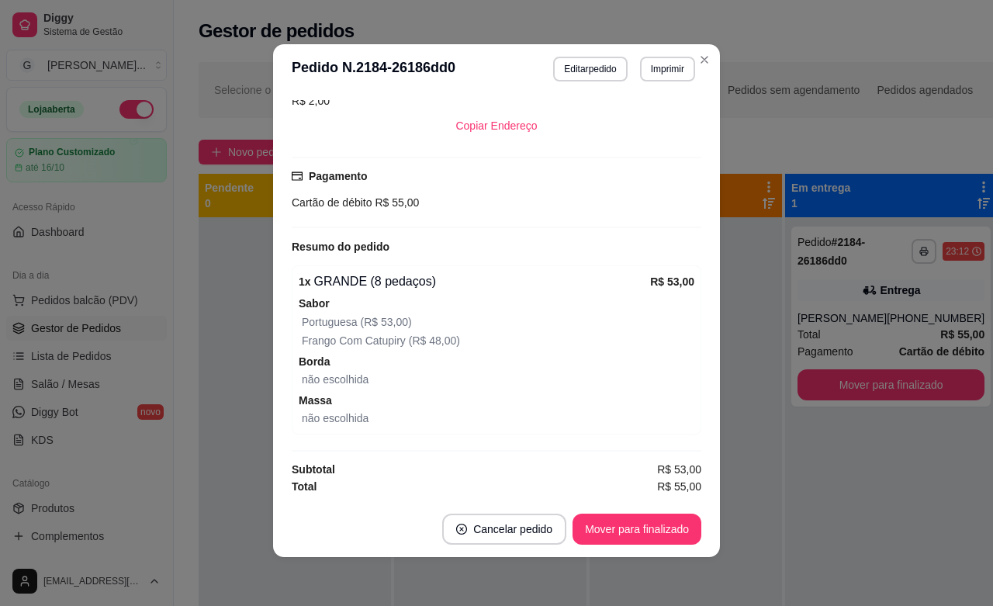
scroll to position [80, 0]
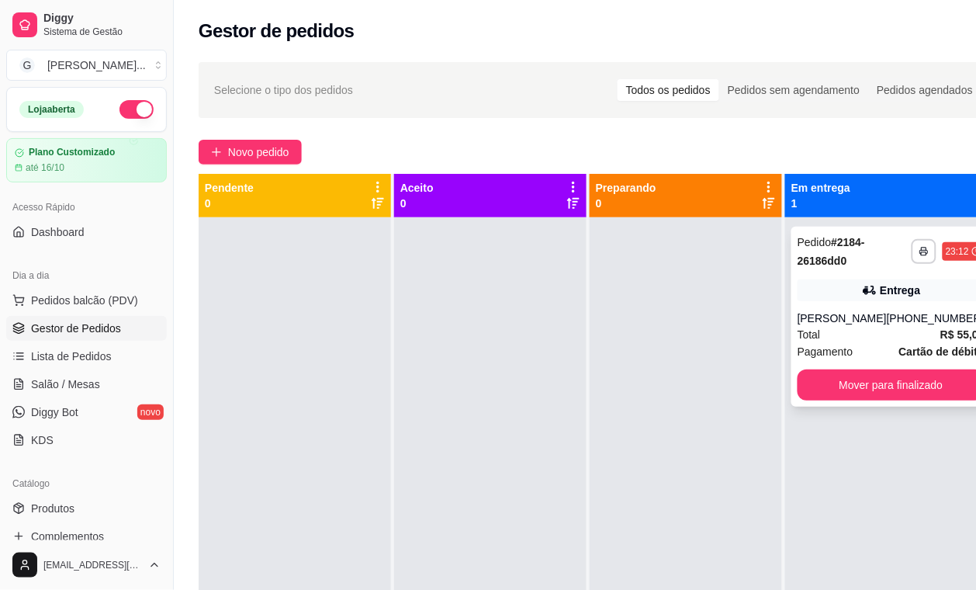
click at [890, 343] on div "Total R$ 55,00" at bounding box center [891, 334] width 187 height 17
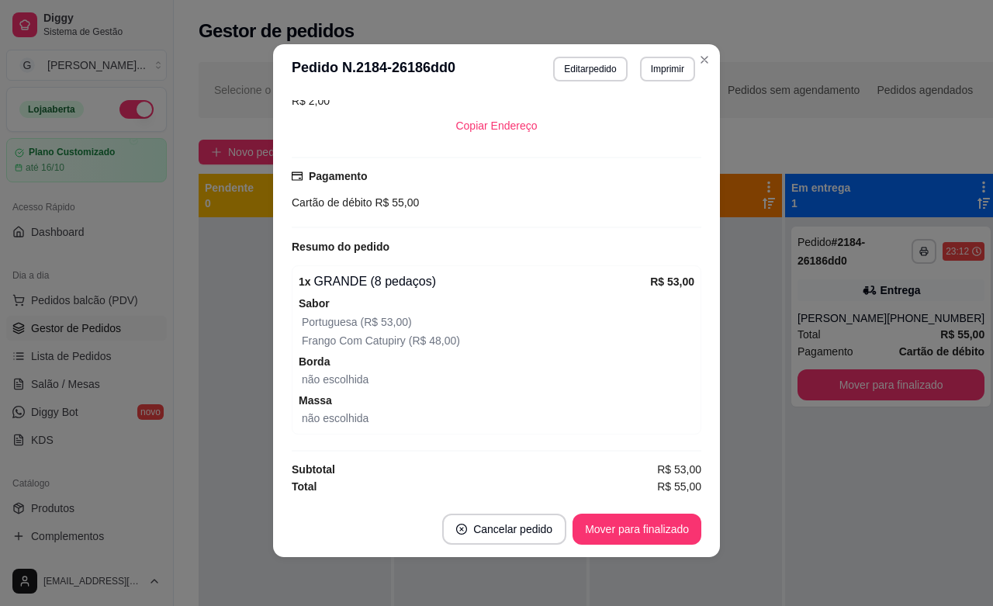
scroll to position [177, 0]
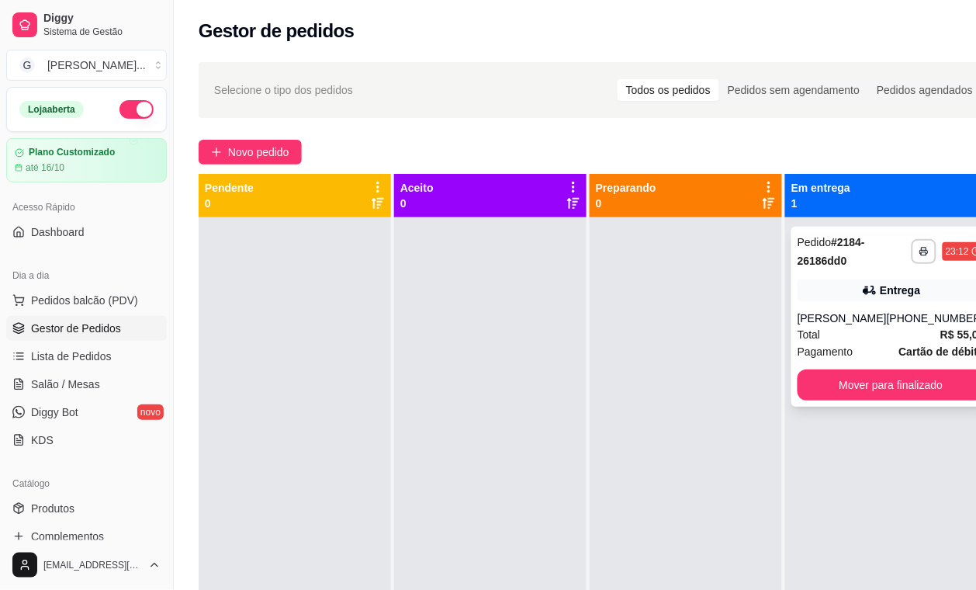
click at [941, 341] on strong "R$ 55,00" at bounding box center [963, 334] width 44 height 12
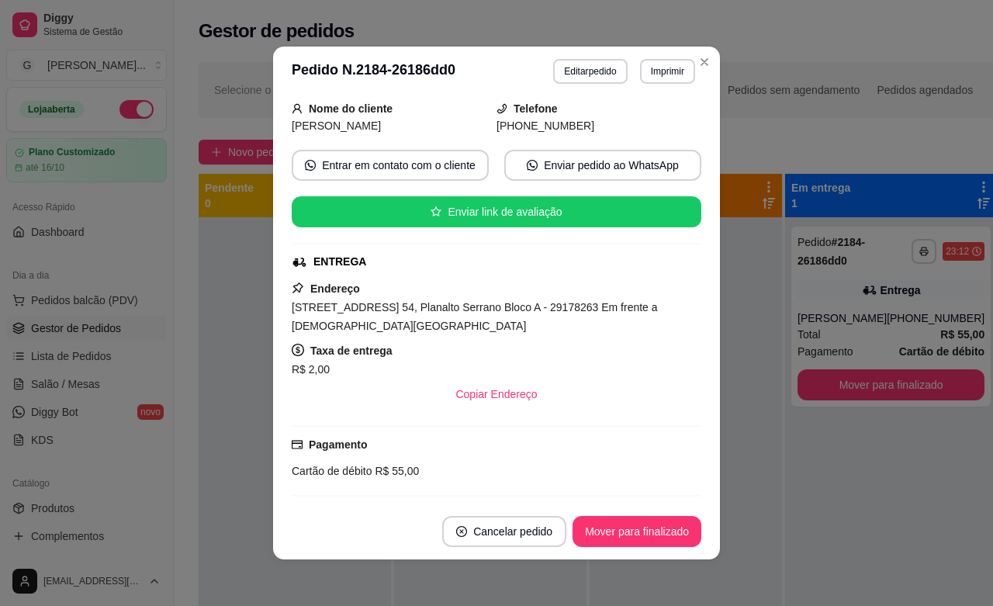
scroll to position [291, 0]
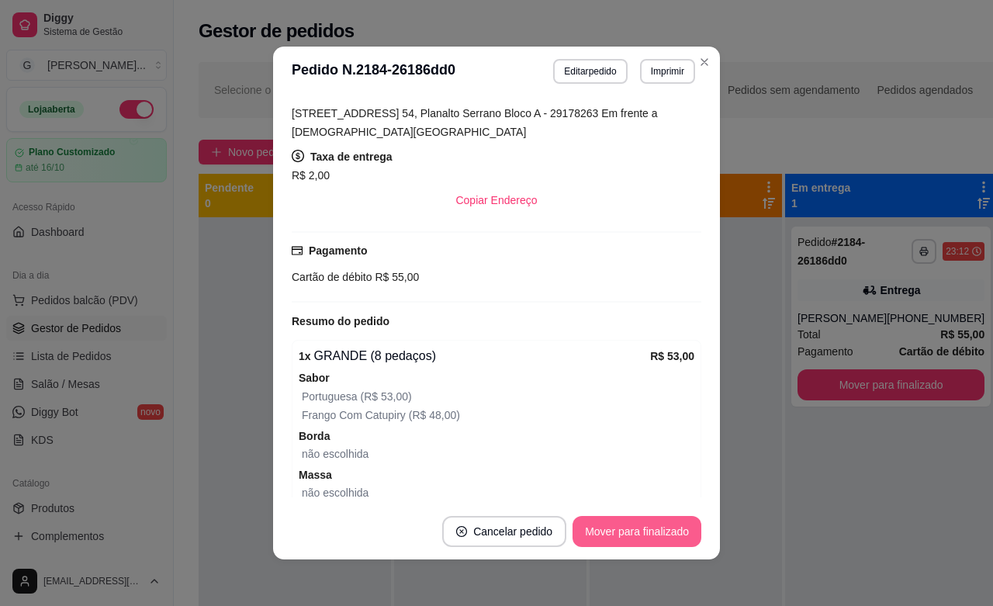
click at [670, 521] on button "Mover para finalizado" at bounding box center [637, 531] width 129 height 31
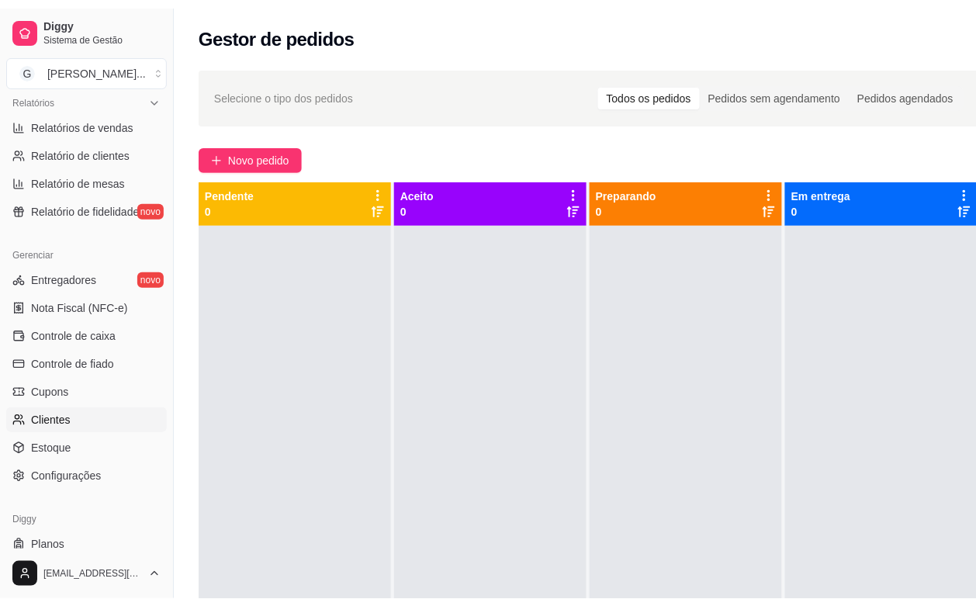
scroll to position [510, 0]
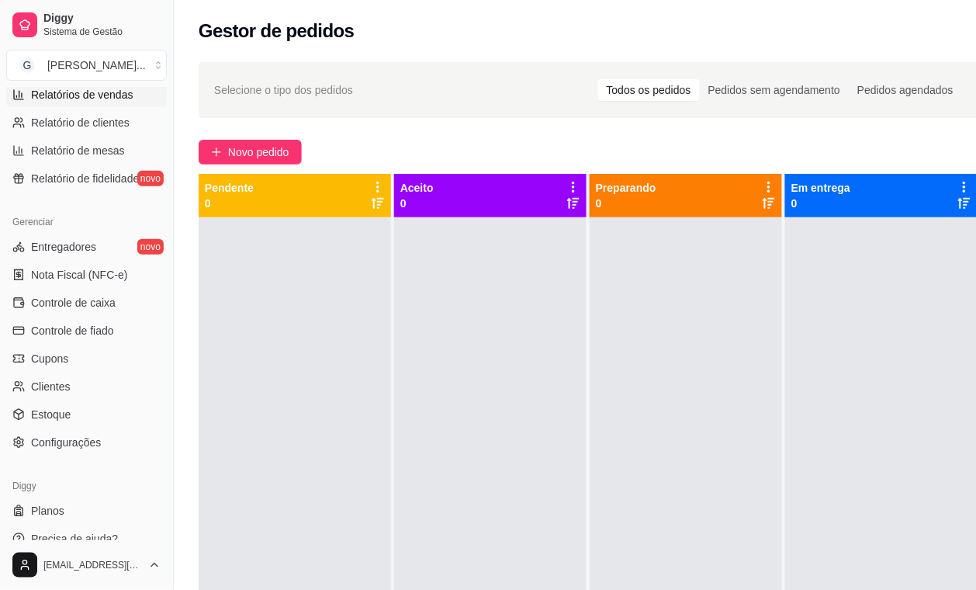
click at [126, 102] on span "Relatórios de vendas" at bounding box center [82, 95] width 102 height 16
select select "ALL"
select select "0"
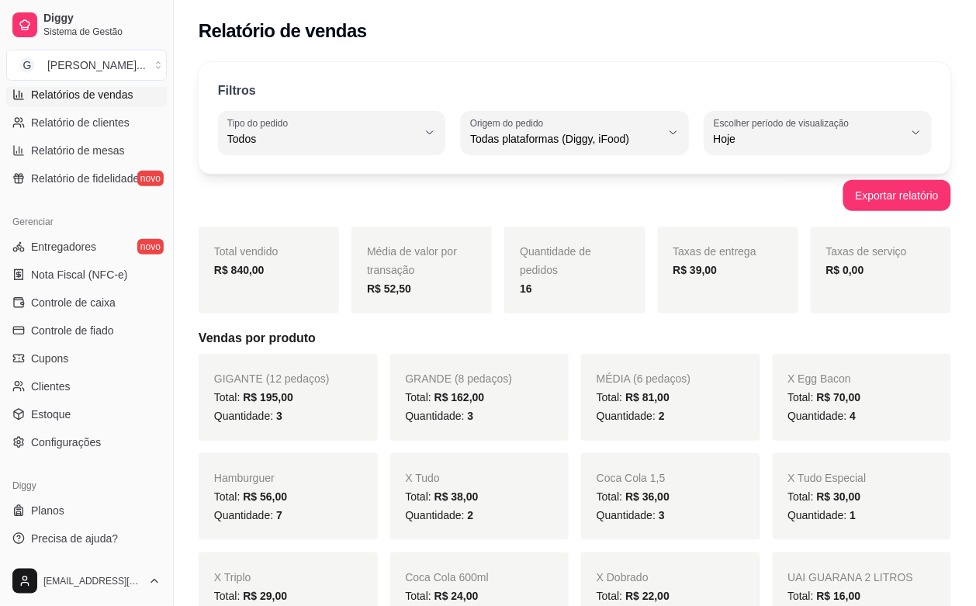
click at [549, 359] on div "GRANDE (8 pedaços) Total: R$ 162,00 Quantidade: 3" at bounding box center [479, 397] width 179 height 87
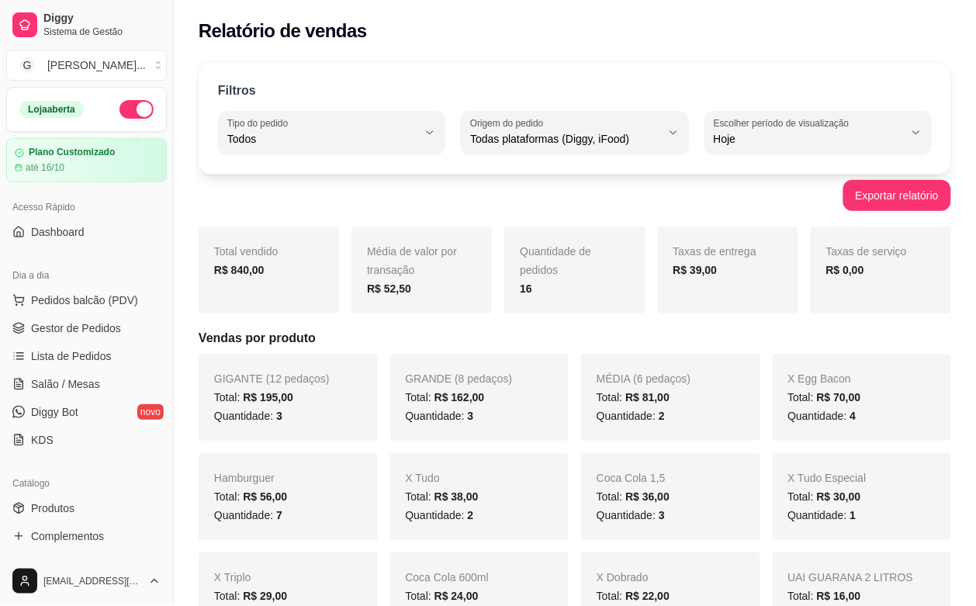
drag, startPoint x: 968, startPoint y: 296, endPoint x: 916, endPoint y: 183, distance: 124.0
